Goal: Transaction & Acquisition: Purchase product/service

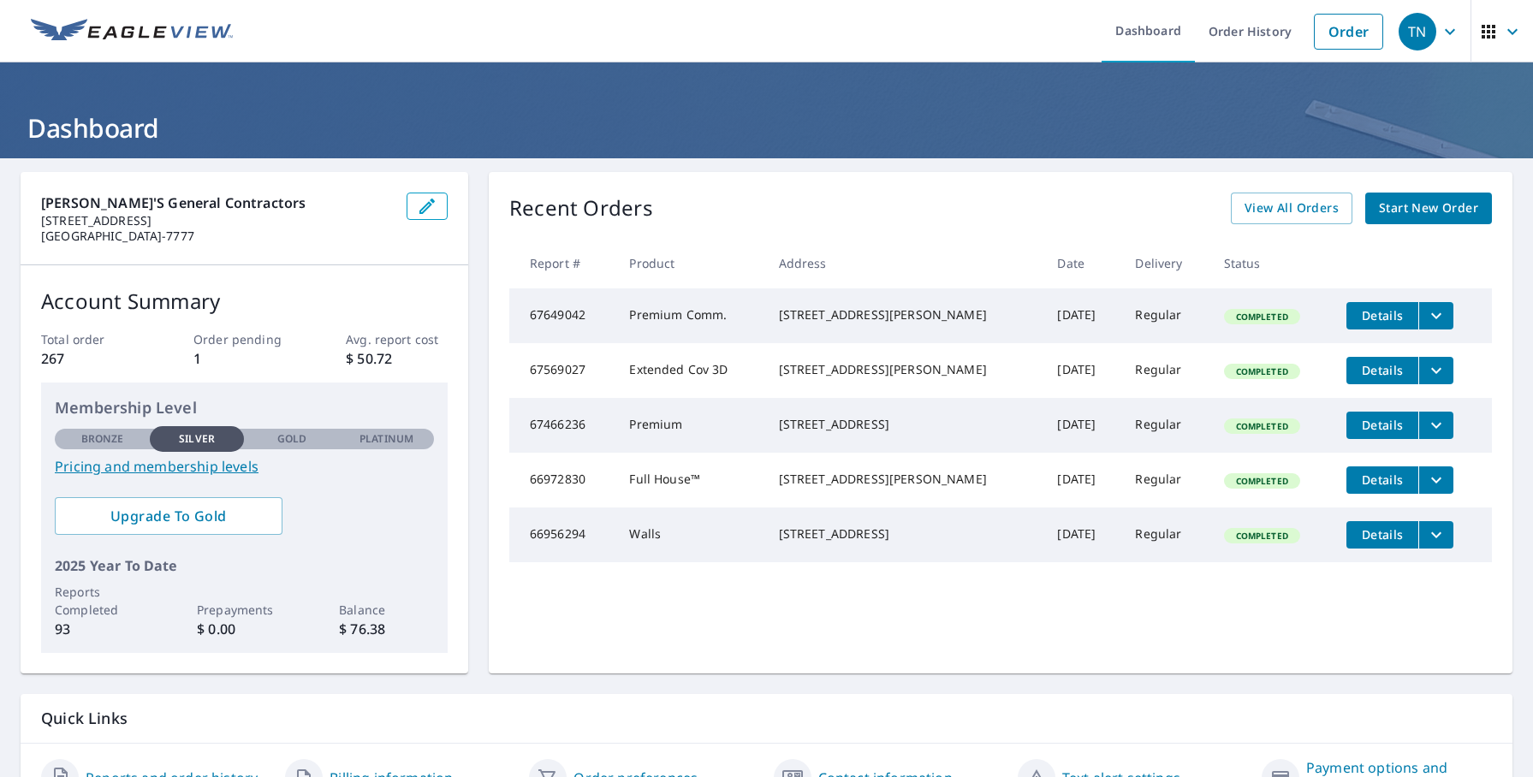
click at [1418, 207] on span "Start New Order" at bounding box center [1428, 208] width 99 height 21
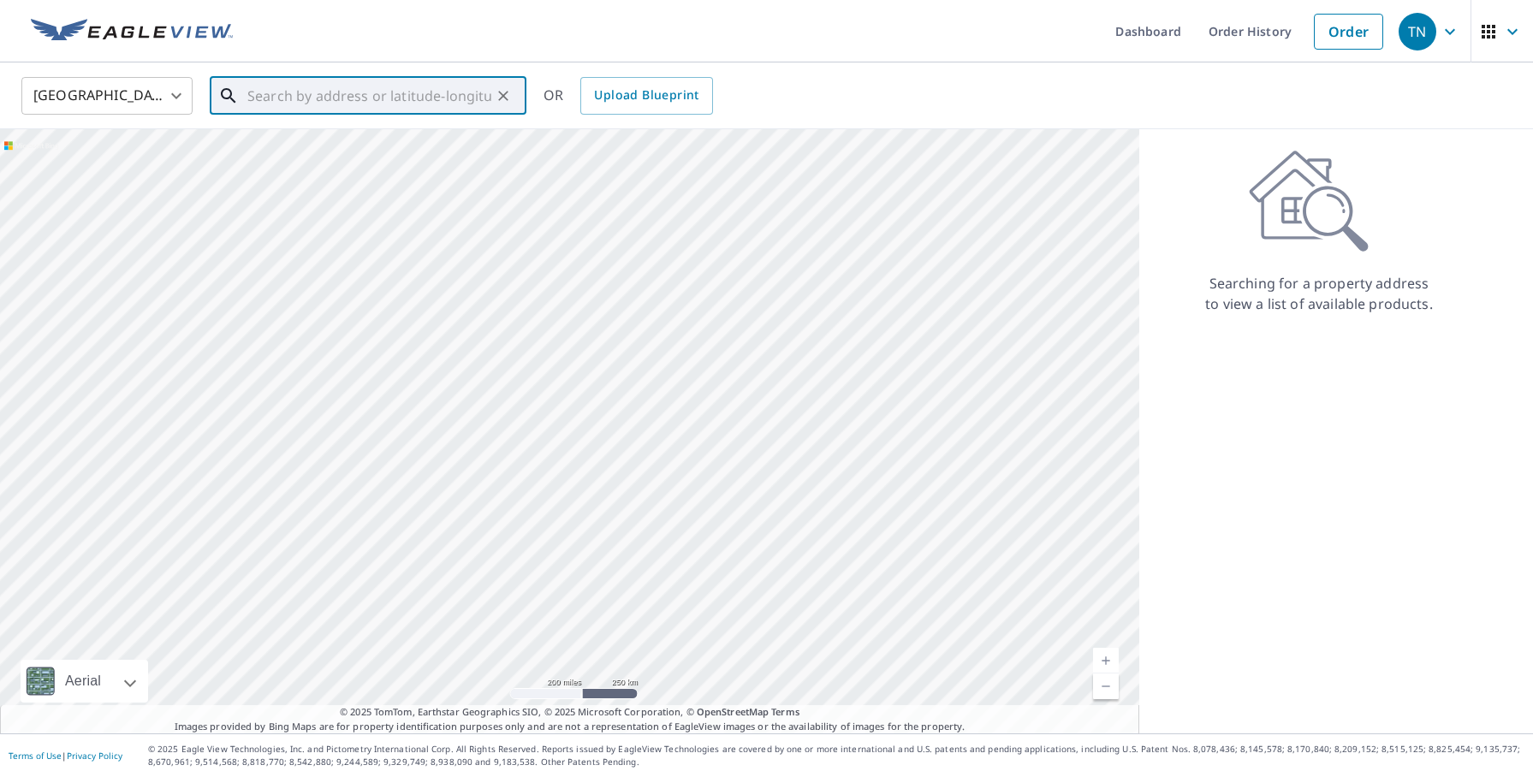
click at [338, 102] on input "text" at bounding box center [369, 96] width 244 height 48
click at [341, 147] on span "[STREET_ADDRESS]" at bounding box center [378, 145] width 269 height 21
type input "[STREET_ADDRESS]"
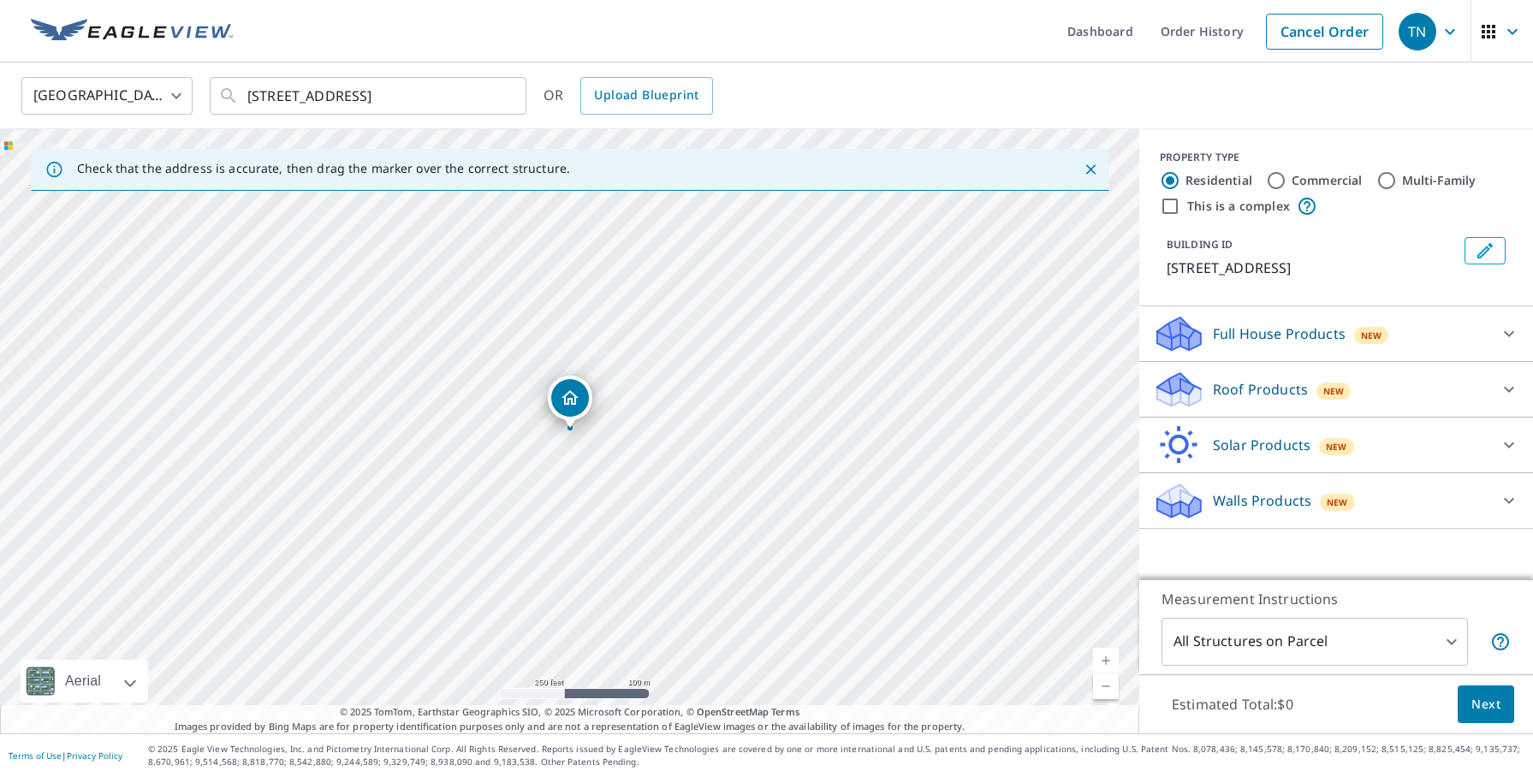
click at [1109, 662] on link "Current Level 17, Zoom In" at bounding box center [1106, 661] width 26 height 26
click at [1109, 662] on link "Current Level 18, Zoom In" at bounding box center [1106, 661] width 26 height 26
click at [1109, 662] on link "Current Level 19, Zoom In" at bounding box center [1106, 661] width 26 height 26
click at [1109, 662] on link "Current Level 20, Zoom In Disabled" at bounding box center [1106, 661] width 26 height 26
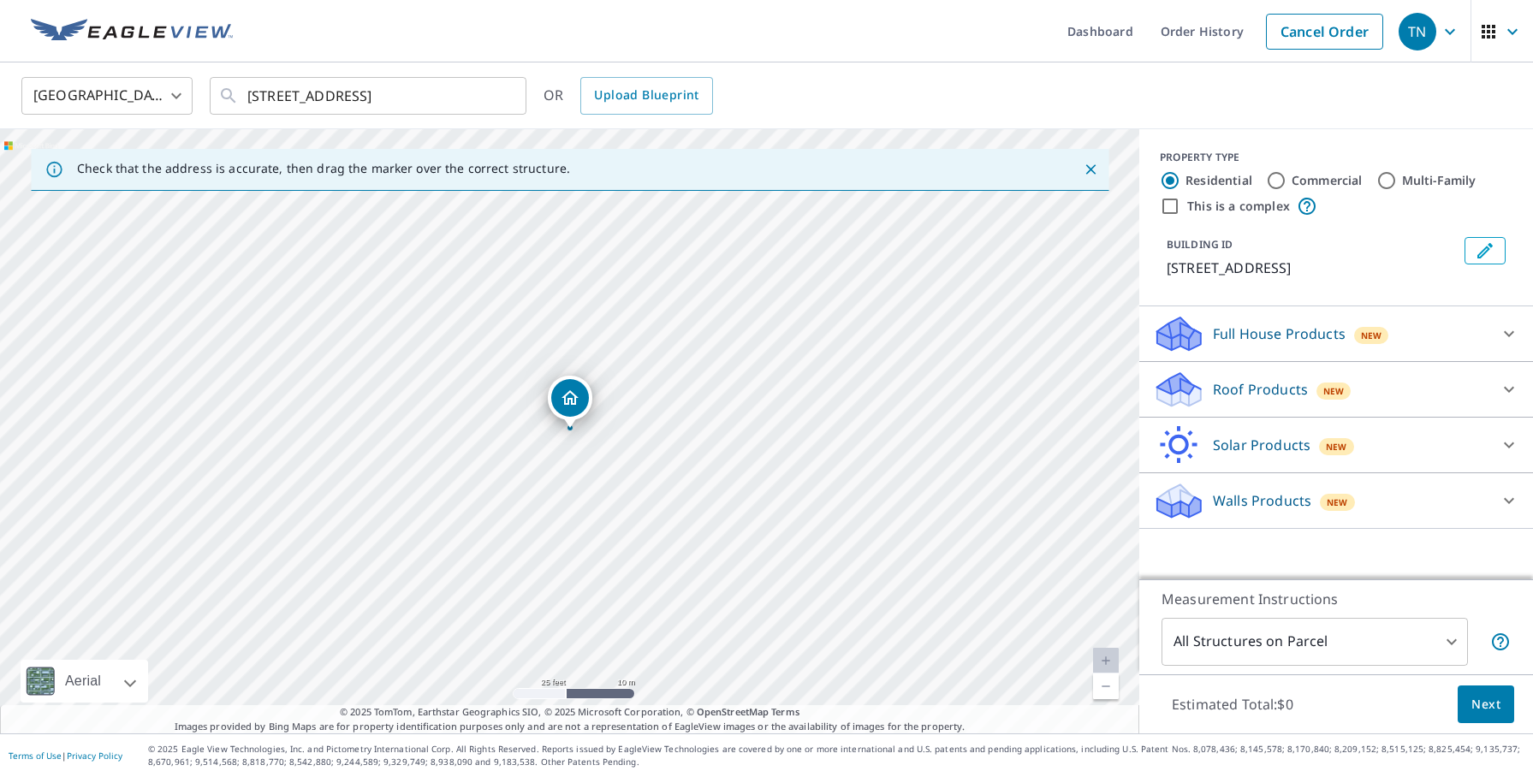
click at [1271, 383] on p "Roof Products" at bounding box center [1260, 389] width 95 height 21
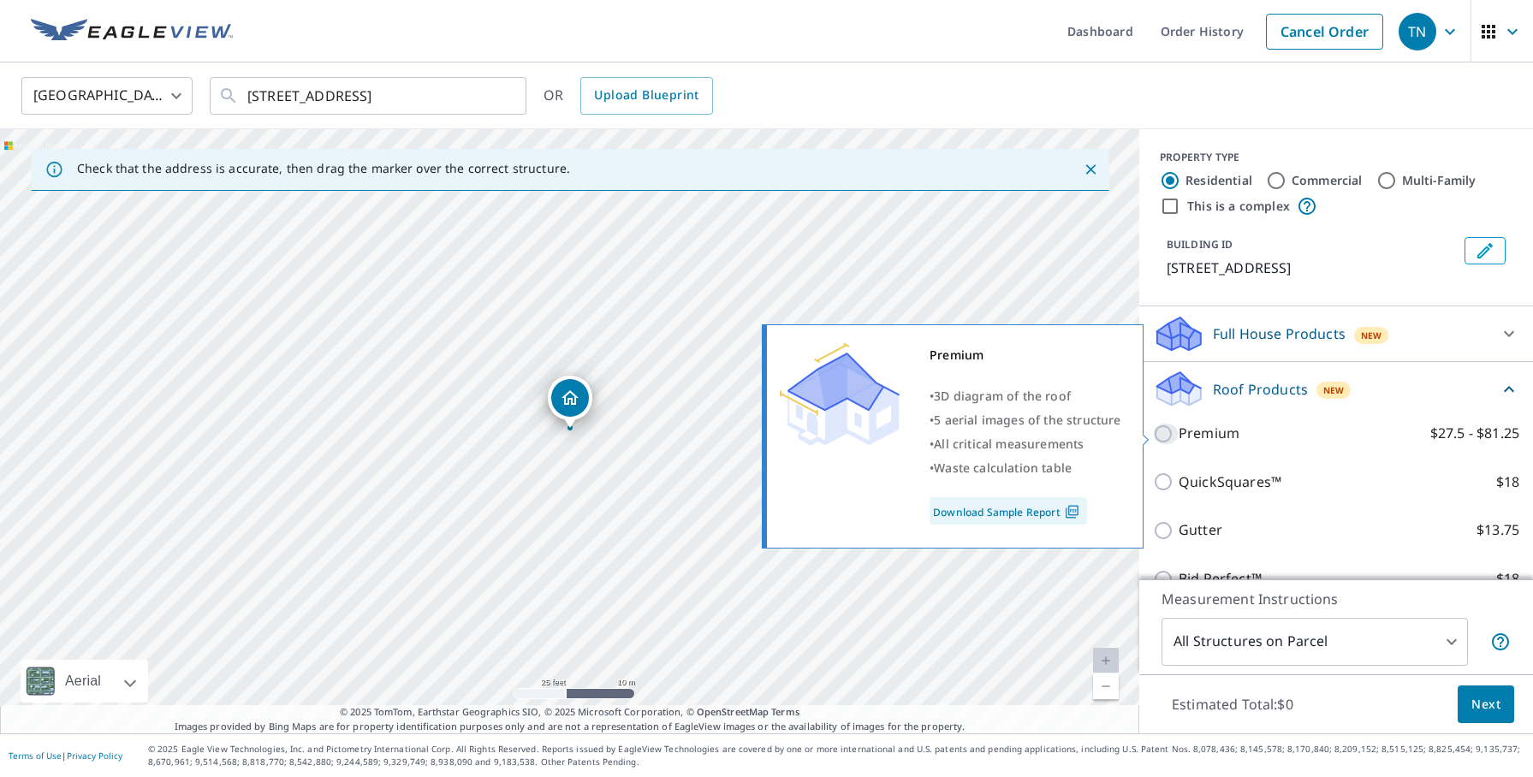
click at [1165, 437] on input "Premium $27.5 - $81.25" at bounding box center [1166, 434] width 26 height 21
checkbox input "true"
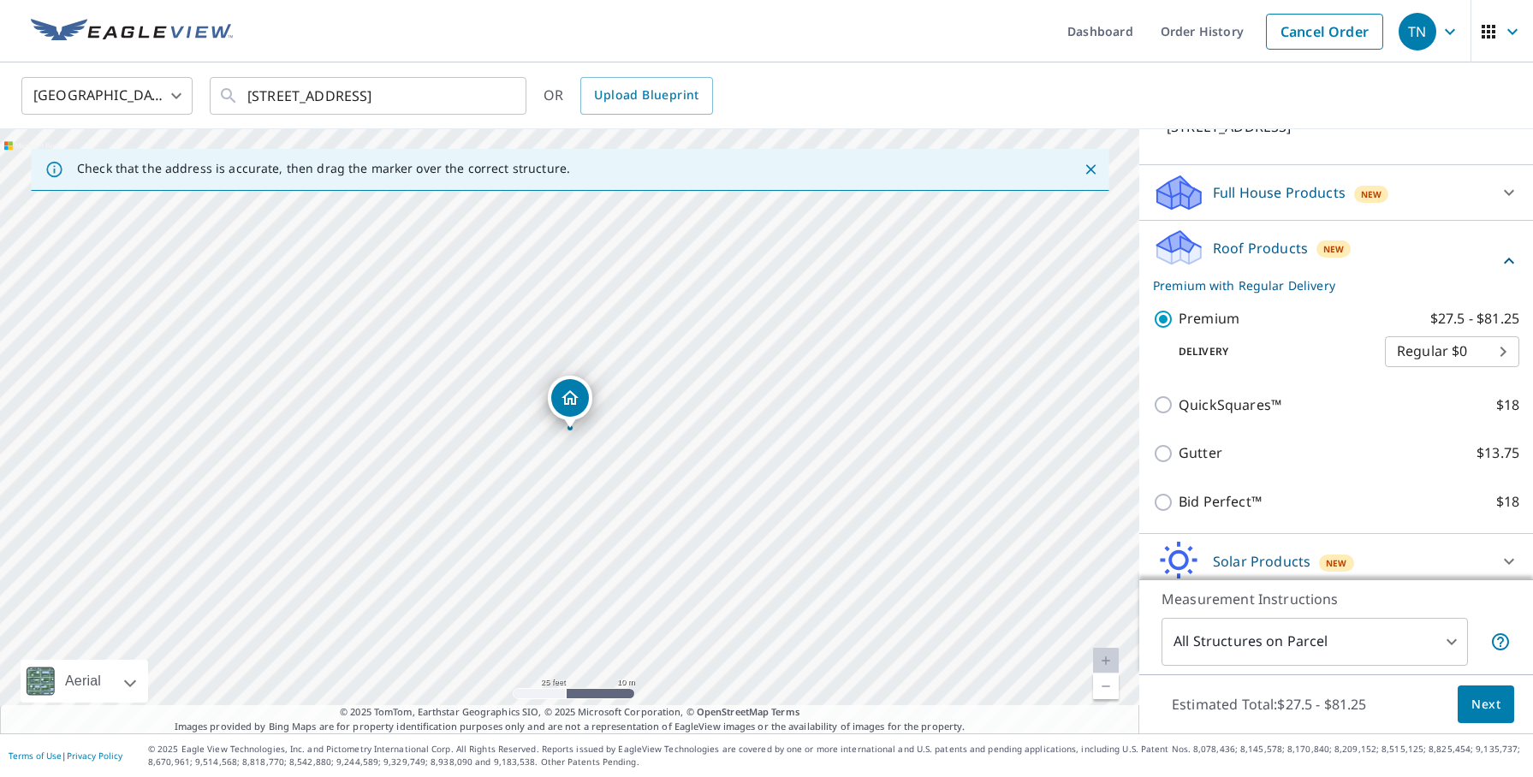
scroll to position [209, 0]
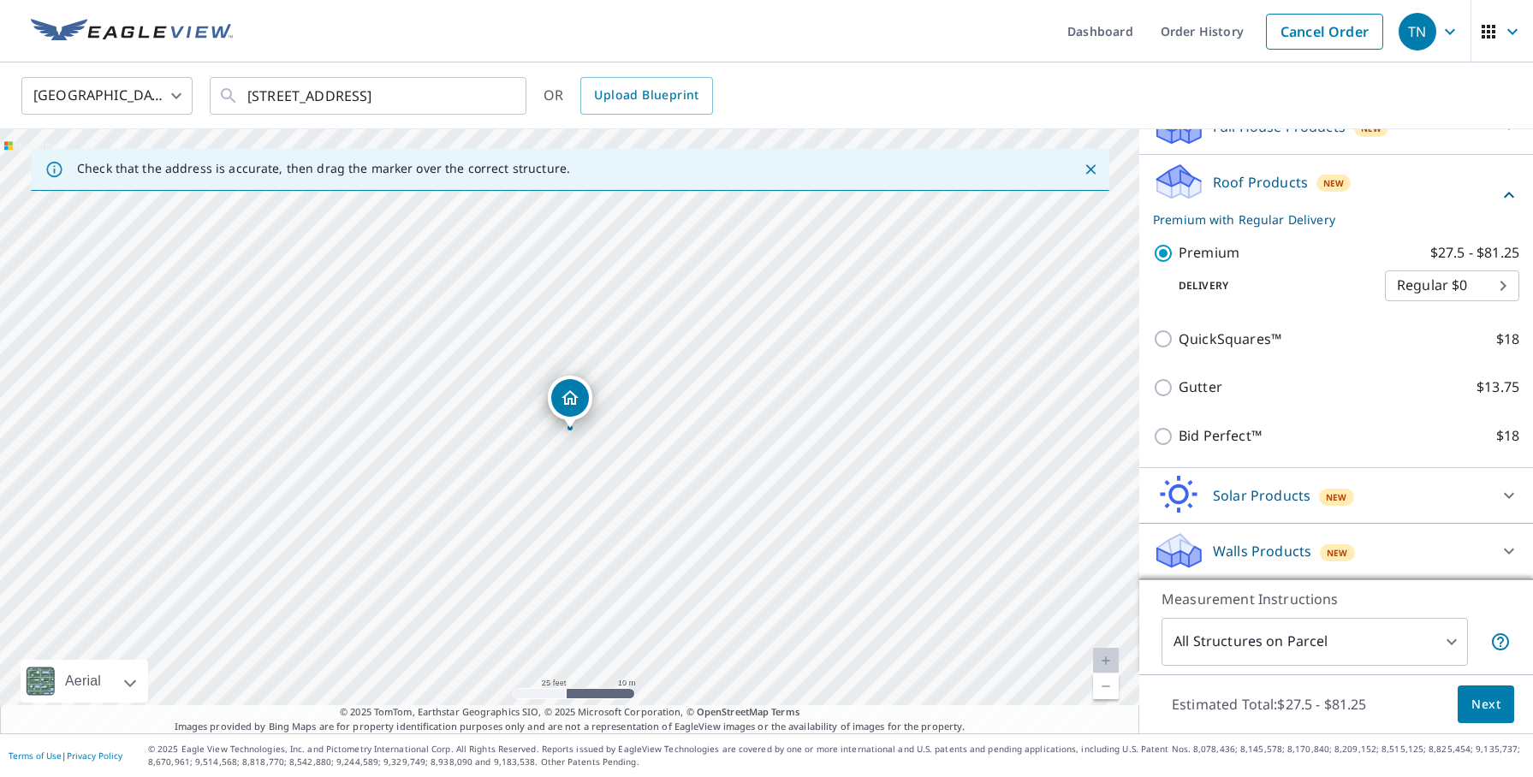
click at [1494, 709] on span "Next" at bounding box center [1485, 704] width 29 height 21
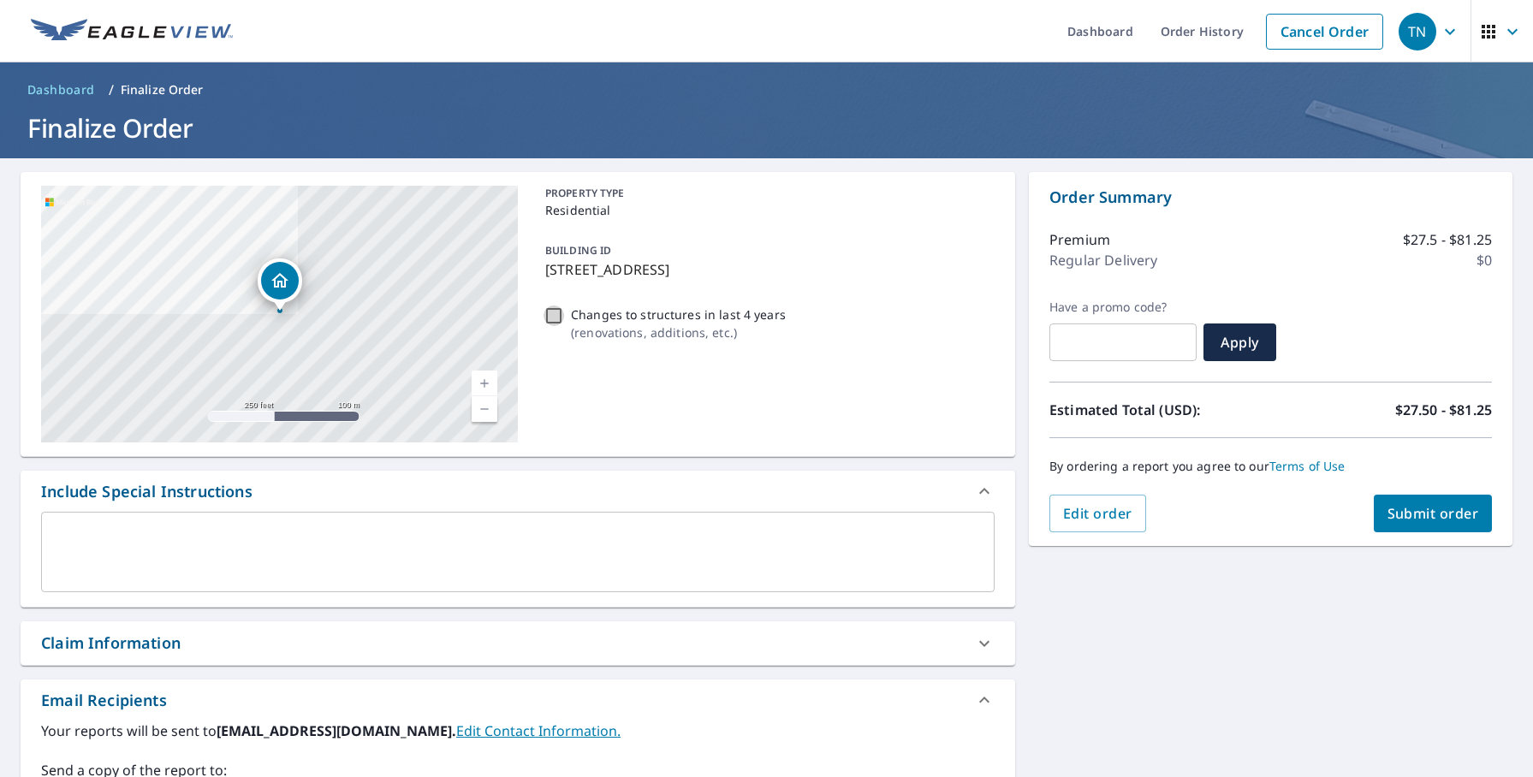
click at [551, 317] on input "Changes to structures in last 4 years ( renovations, additions, etc. )" at bounding box center [554, 316] width 21 height 21
checkbox input "true"
click at [1451, 514] on span "Submit order" at bounding box center [1433, 513] width 92 height 19
